Goal: Information Seeking & Learning: Check status

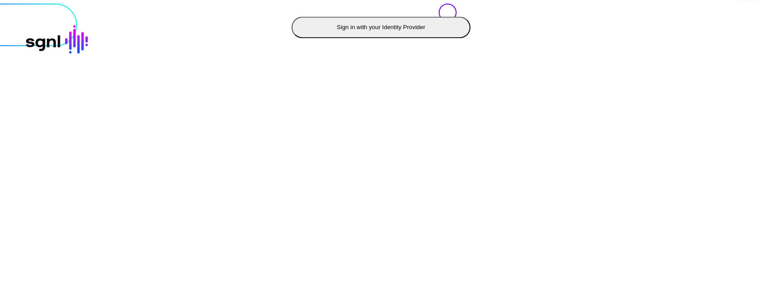
click at [292, 38] on button "Sign in with your Identity Provider" at bounding box center [381, 27] width 179 height 21
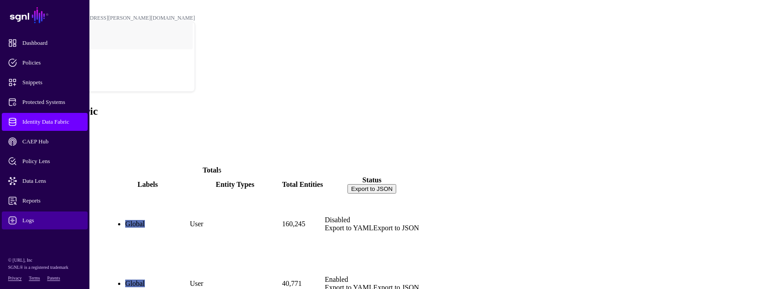
click at [36, 215] on link "Logs" at bounding box center [45, 220] width 86 height 18
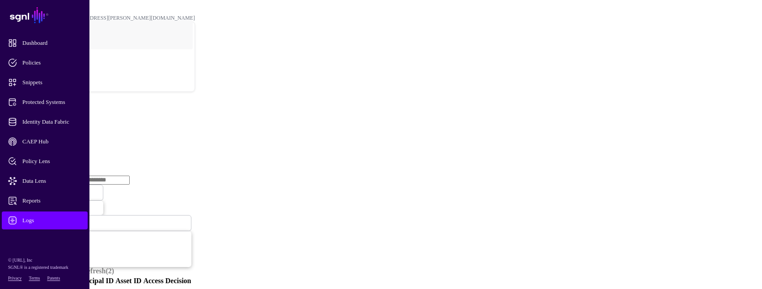
click at [72, 134] on link "Ingestion Service" at bounding box center [46, 138] width 50 height 8
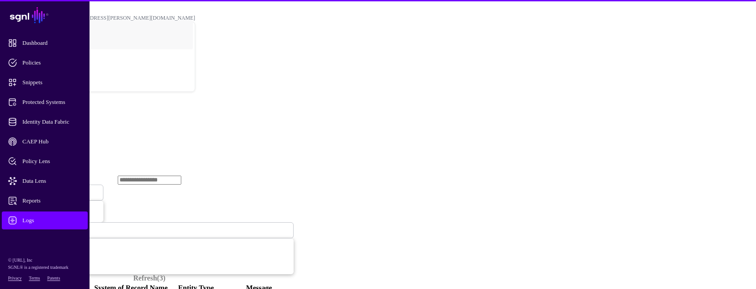
click at [50, 189] on span "Ingestion Started" at bounding box center [30, 192] width 39 height 7
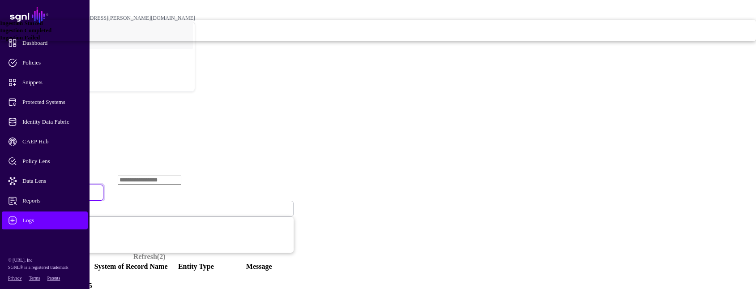
click at [297, 41] on link "Ingestion Failed" at bounding box center [378, 37] width 756 height 7
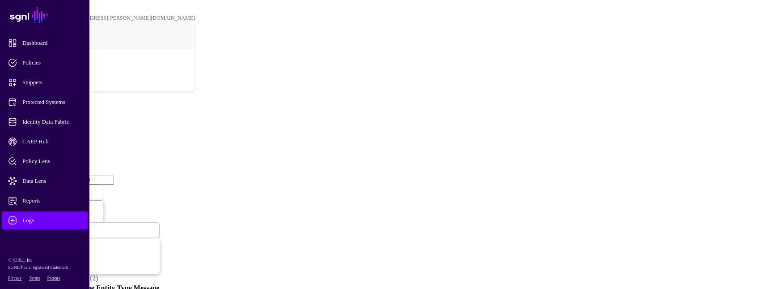
click at [48, 189] on span "Ingestion Failed" at bounding box center [30, 192] width 38 height 7
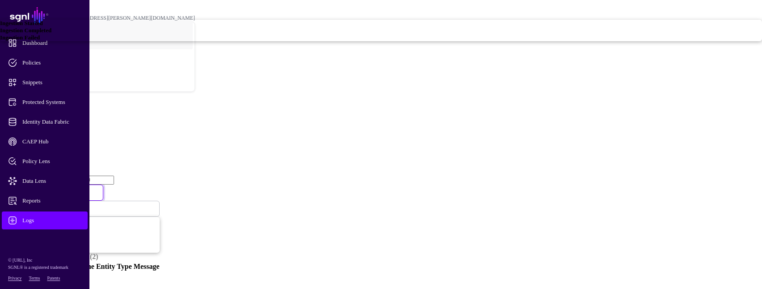
click at [51, 34] on span "Ingestion Completed" at bounding box center [25, 30] width 51 height 7
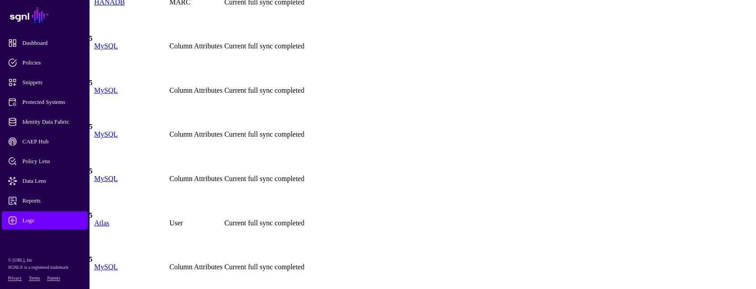
scroll to position [2952, 0]
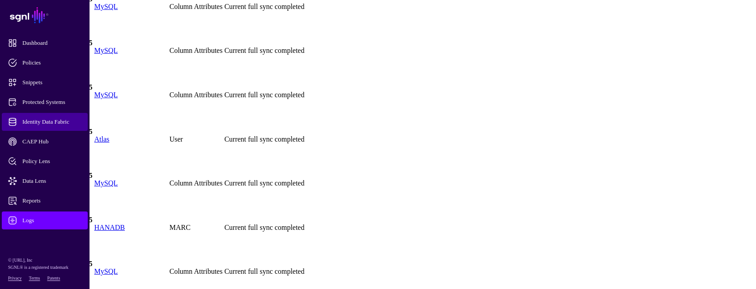
click at [65, 120] on span "Identity Data Fabric" at bounding box center [52, 121] width 88 height 9
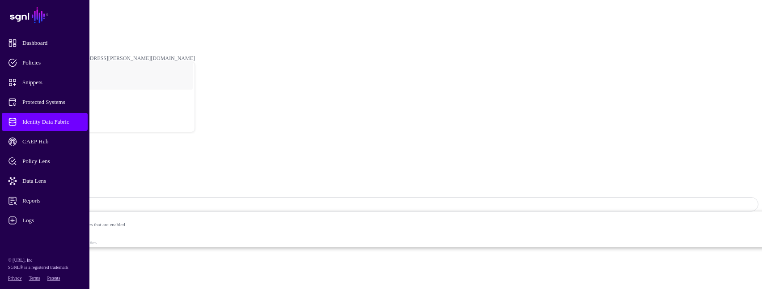
click at [52, 123] on span "Identity Data Fabric" at bounding box center [52, 121] width 88 height 9
